Goal: Task Accomplishment & Management: Use online tool/utility

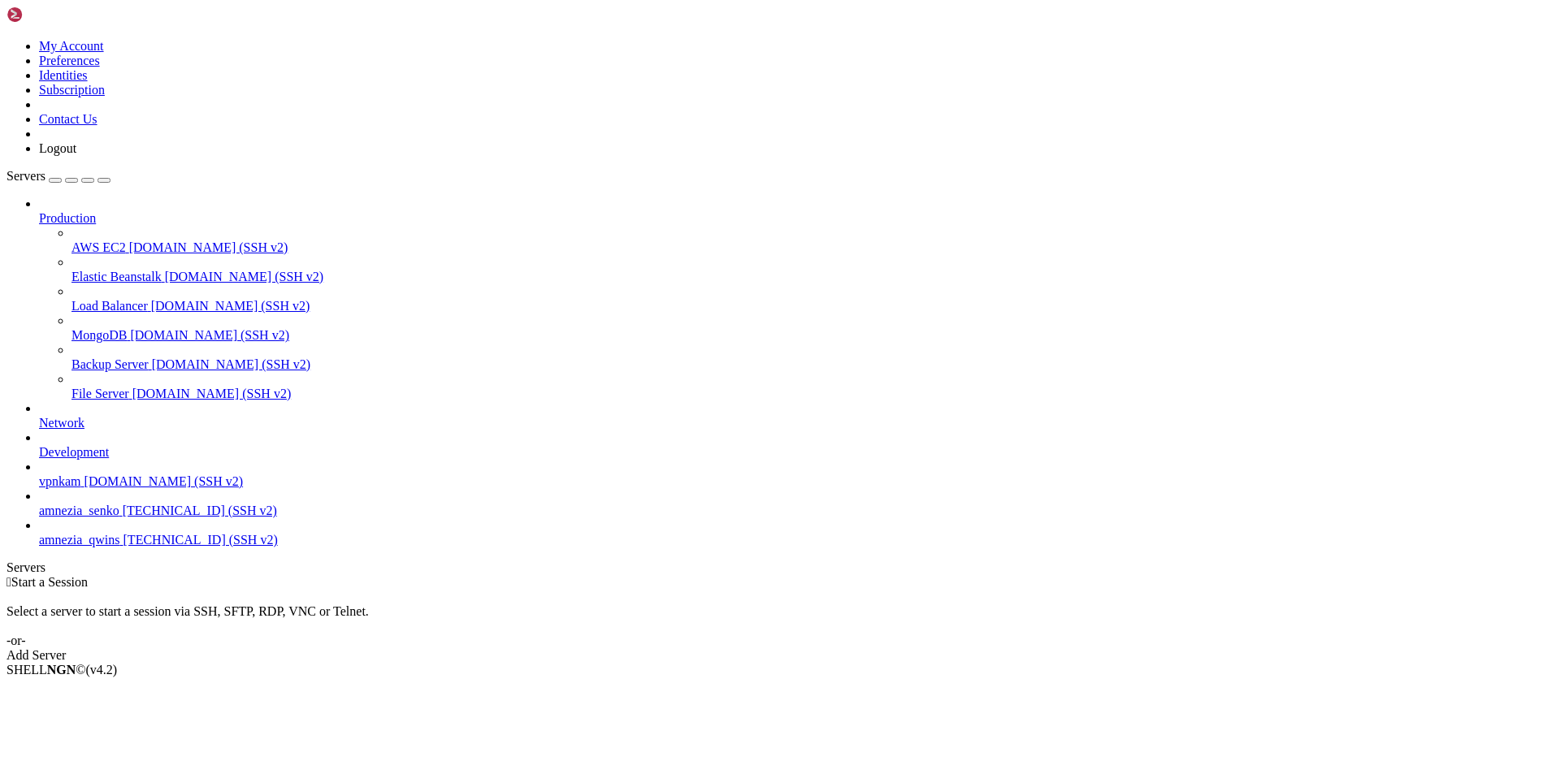
click at [81, 479] on span "vpnkam" at bounding box center [60, 481] width 42 height 14
click at [102, 517] on span "amnezia_senko" at bounding box center [79, 511] width 80 height 14
click at [86, 547] on span "amnezia_qwins" at bounding box center [79, 540] width 81 height 14
click at [73, 764] on span "Delete" at bounding box center [56, 771] width 34 height 14
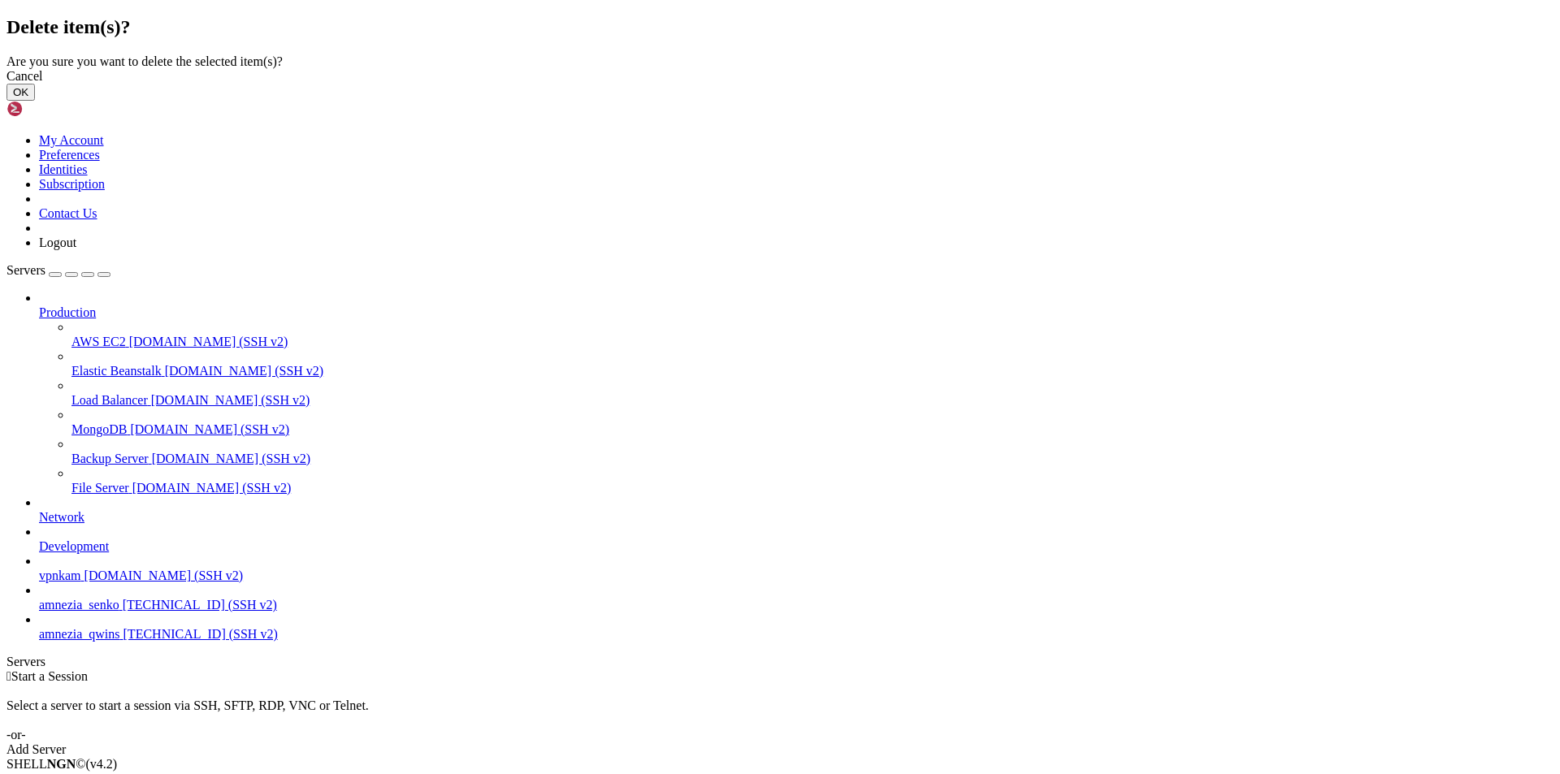
click at [35, 101] on button "OK" at bounding box center [20, 92] width 28 height 17
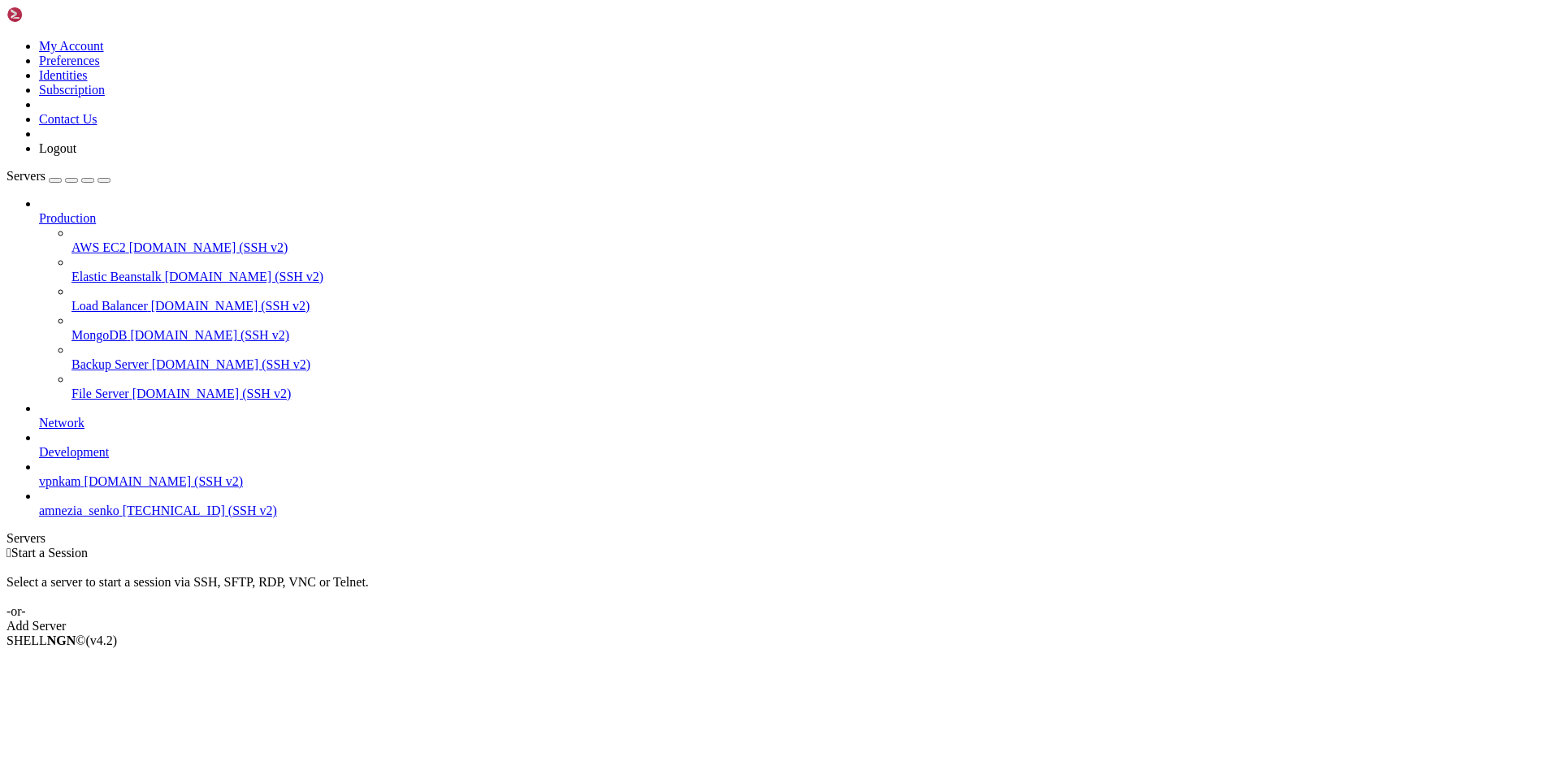
click at [678, 546] on div " Start a Session Select a server to start a session via SSH, SFTP, RDP, VNC or…" at bounding box center [779, 590] width 1547 height 88
click at [888, 619] on div "Add Server" at bounding box center [779, 626] width 1547 height 15
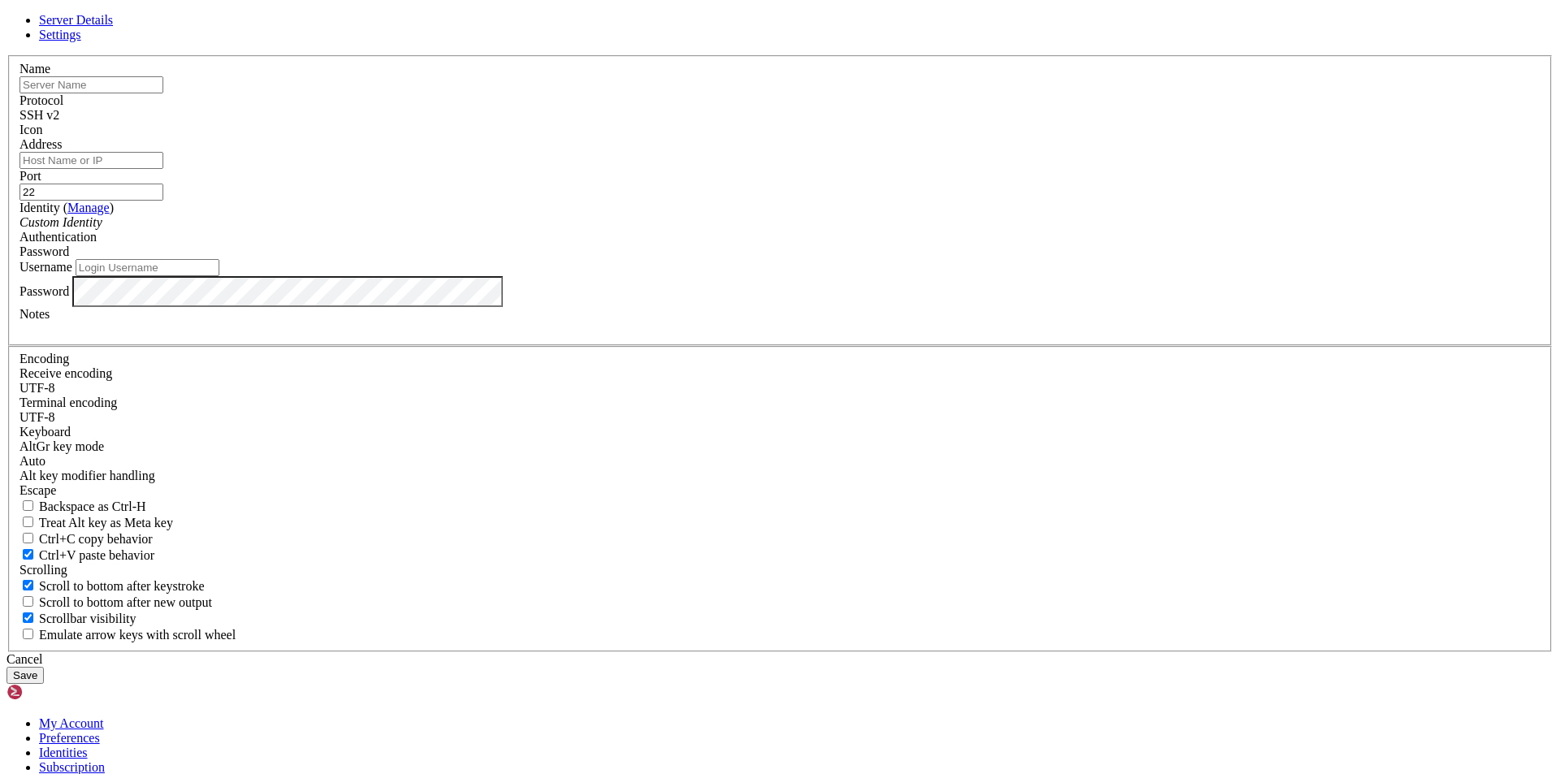
click at [163, 93] on input "text" at bounding box center [91, 84] width 144 height 17
click at [163, 93] on input "amnezia" at bounding box center [91, 84] width 144 height 17
type input "amnezia_hiphosting"
click at [163, 169] on input "Address" at bounding box center [91, 160] width 144 height 17
click at [1266, 379] on div "Server Details Settings Name amnezia_hiphosting Protocol SSH v2 Icon" at bounding box center [779, 348] width 1547 height 671
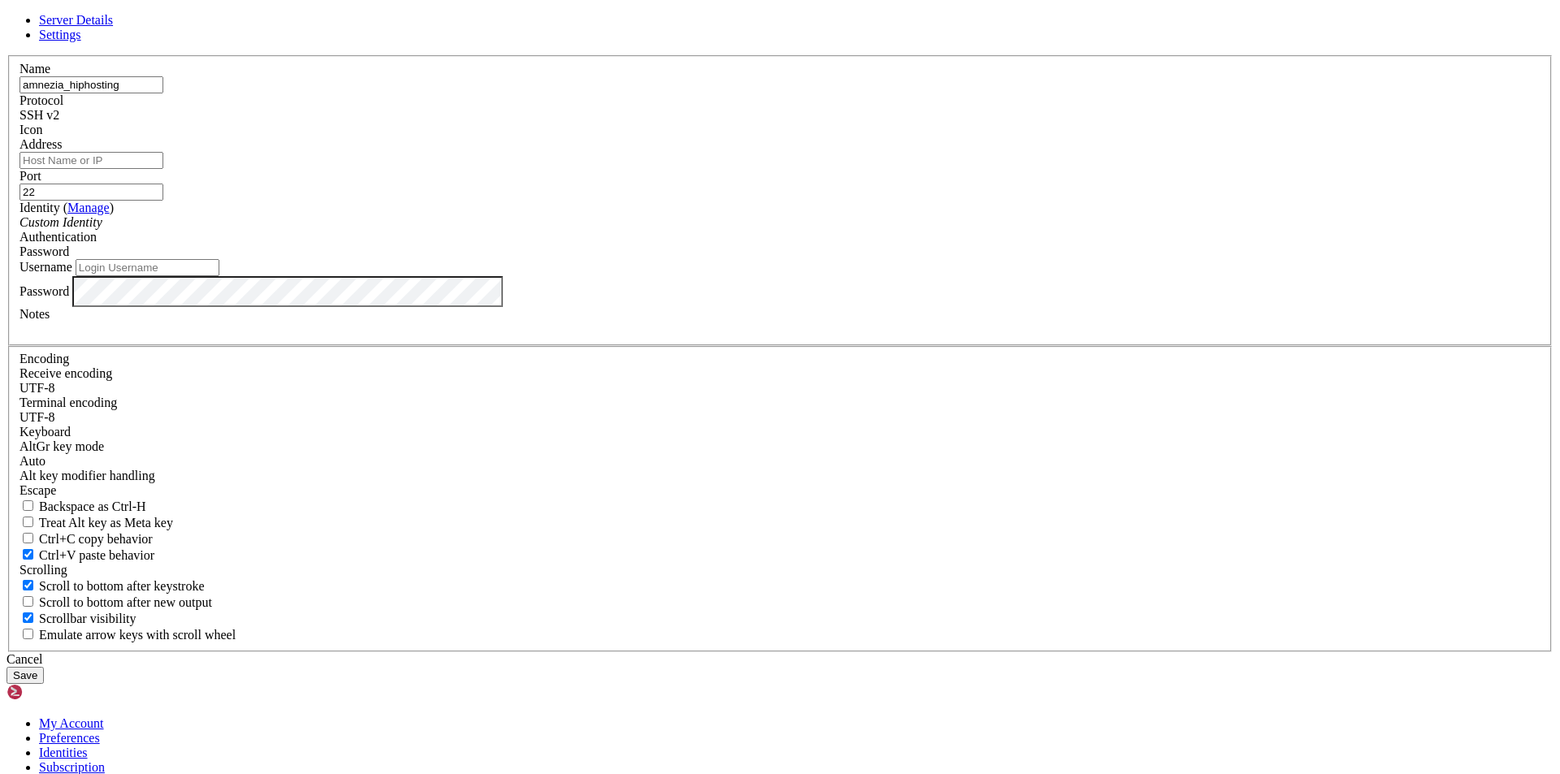
click at [163, 93] on input "amnezia_hiphosting" at bounding box center [91, 84] width 144 height 17
click at [163, 169] on input "Address" at bounding box center [91, 160] width 144 height 17
paste input "[TECHNICAL_ID]"
click at [163, 169] on input "[TECHNICAL_ID]" at bounding box center [91, 160] width 144 height 17
type input "[TECHNICAL_ID]"
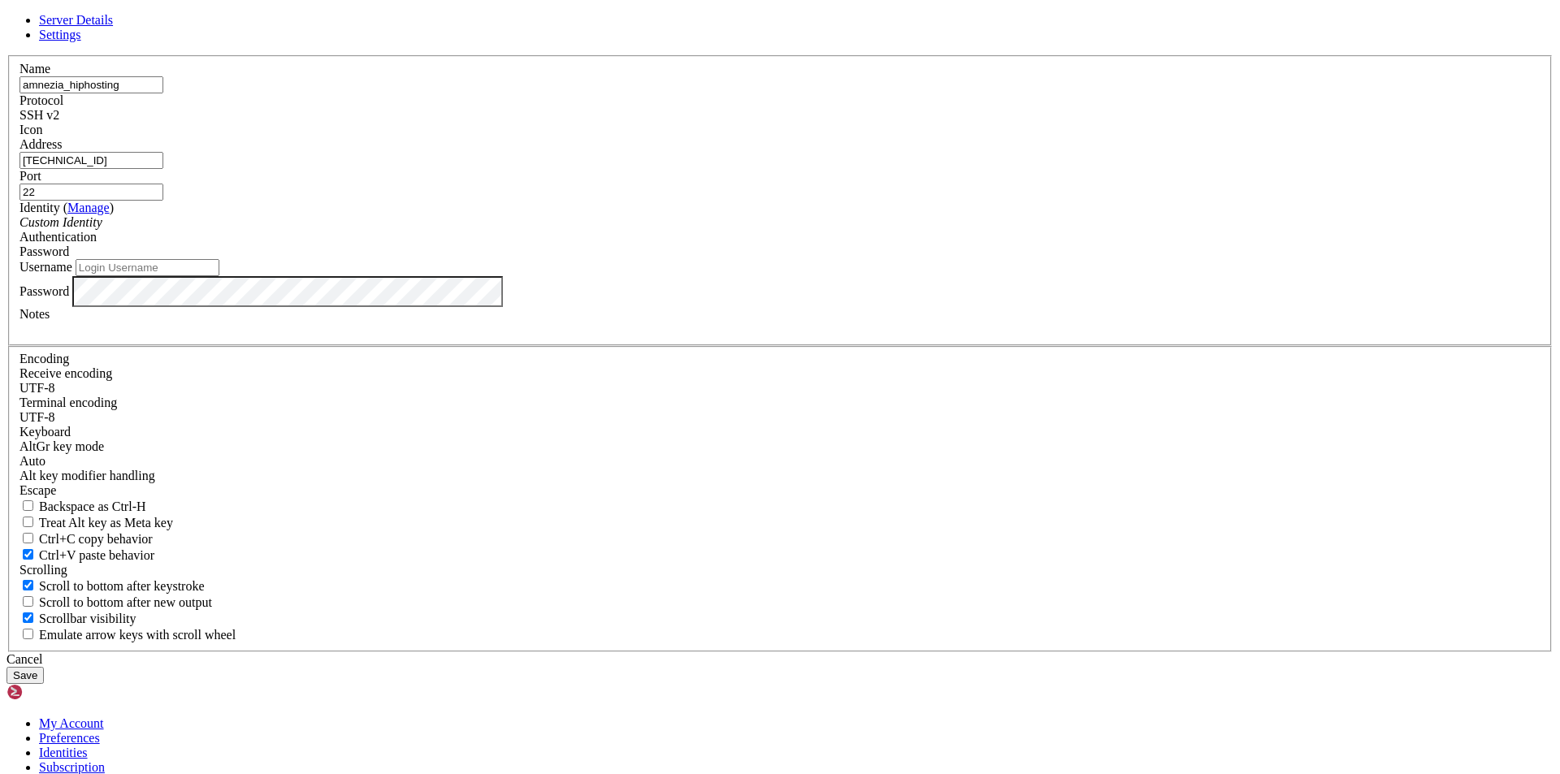
click at [219, 276] on input "Username" at bounding box center [148, 267] width 144 height 17
type input "root"
click at [44, 667] on button "Save" at bounding box center [24, 675] width 37 height 17
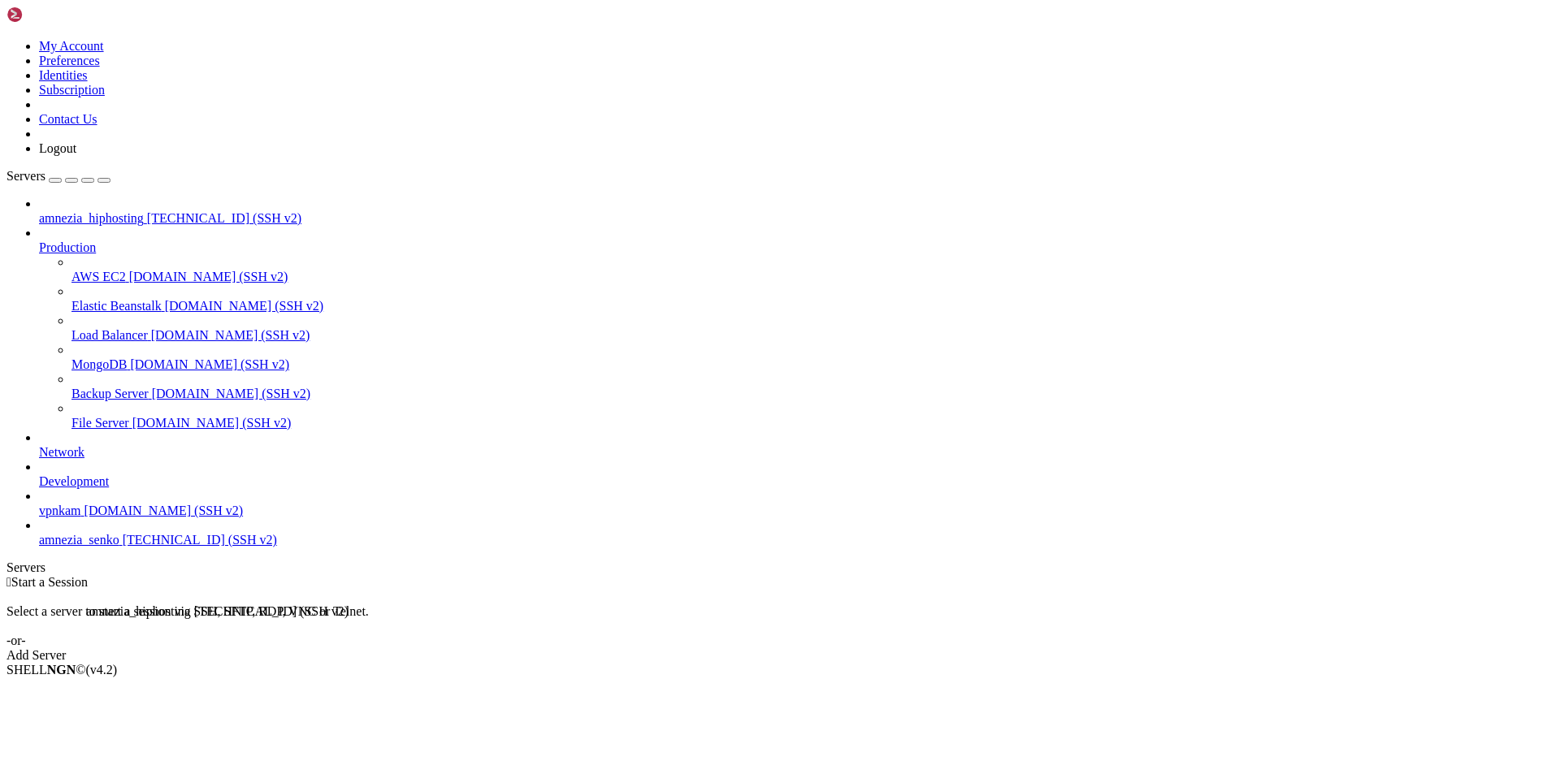
drag, startPoint x: 99, startPoint y: 102, endPoint x: 82, endPoint y: 598, distance: 496.6
click at [82, 548] on div "amnezia_hiphosting [TECHNICAL_ID] (SSH v2) Production AWS EC2 [DOMAIN_NAME] (SS…" at bounding box center [779, 372] width 1547 height 351
drag, startPoint x: 101, startPoint y: 94, endPoint x: 87, endPoint y: 556, distance: 461.6
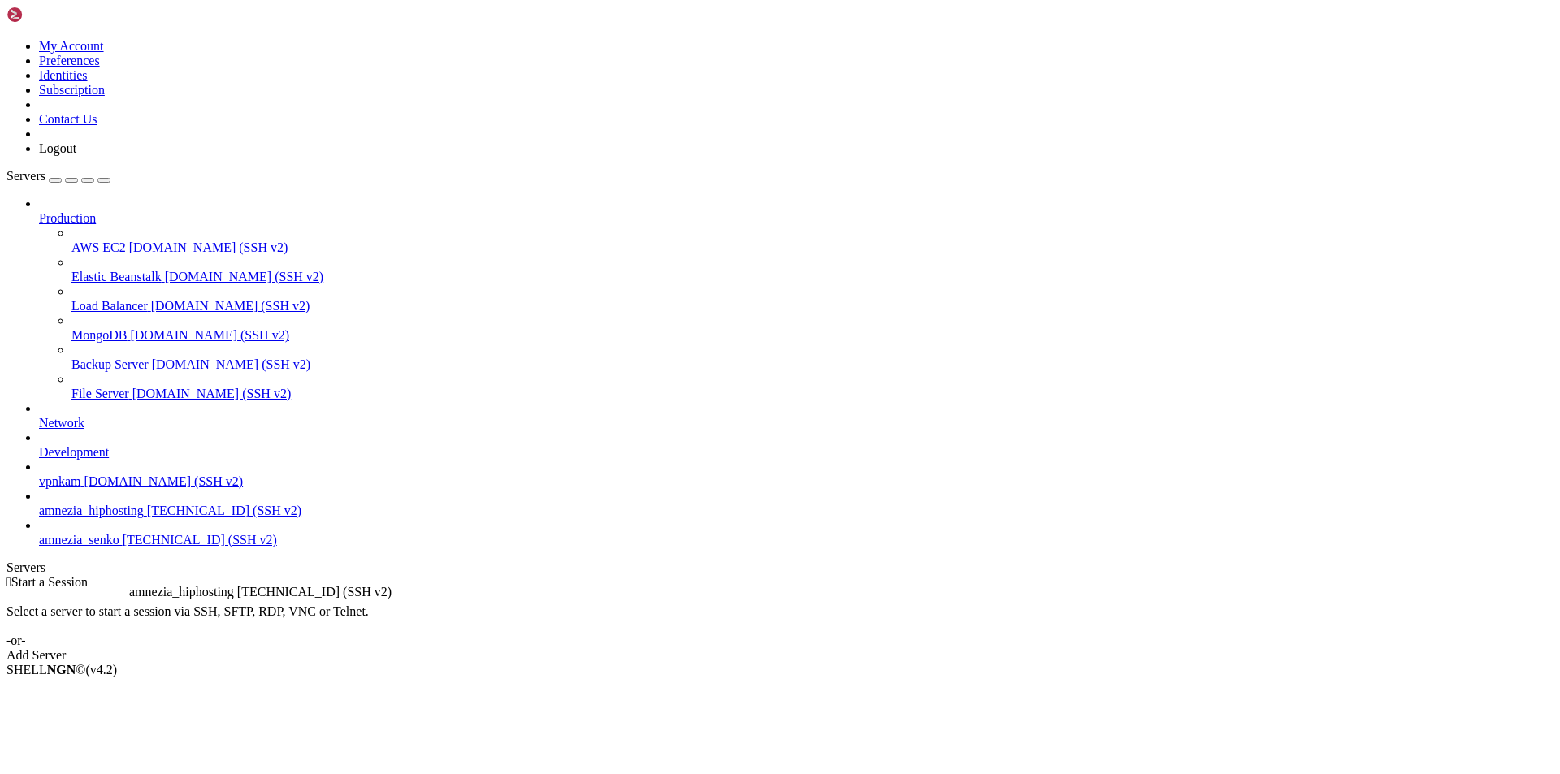
drag, startPoint x: 129, startPoint y: 528, endPoint x: 125, endPoint y: 578, distance: 49.7
click at [112, 548] on div "Production AWS EC2 [DOMAIN_NAME] (SSH v2) Elastic Beanstalk [DOMAIN_NAME] (SSH …" at bounding box center [779, 372] width 1547 height 351
click at [147, 547] on span "[TECHNICAL_ID] (SSH v2)" at bounding box center [224, 540] width 154 height 14
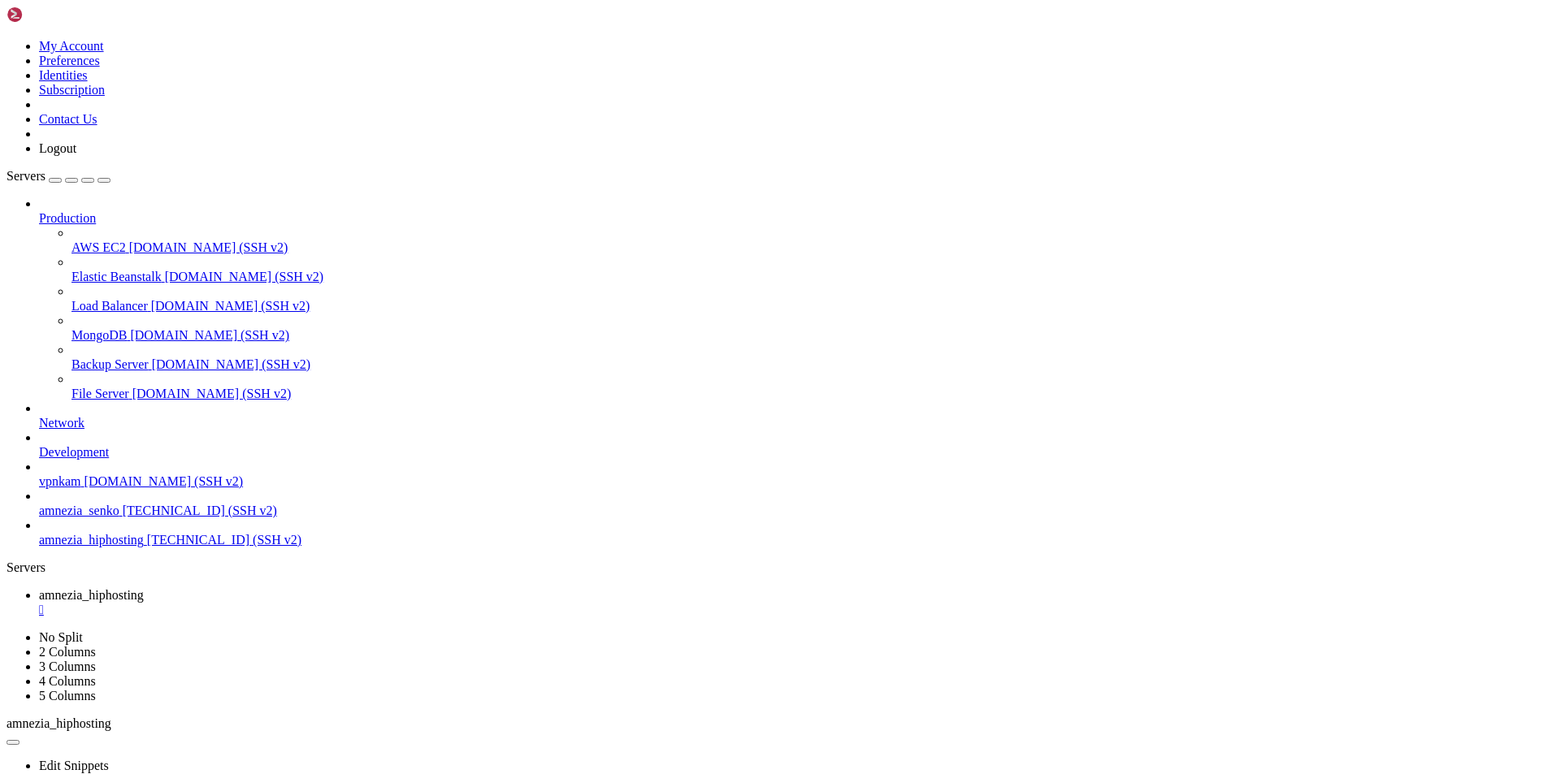
click at [338, 603] on div "" at bounding box center [796, 610] width 1514 height 15
